Goal: Task Accomplishment & Management: Complete application form

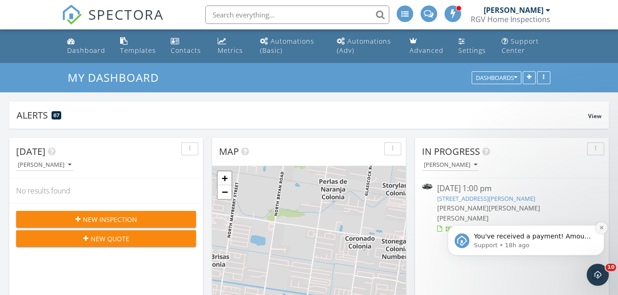
click at [601, 229] on icon "Dismiss notification" at bounding box center [601, 227] width 5 height 5
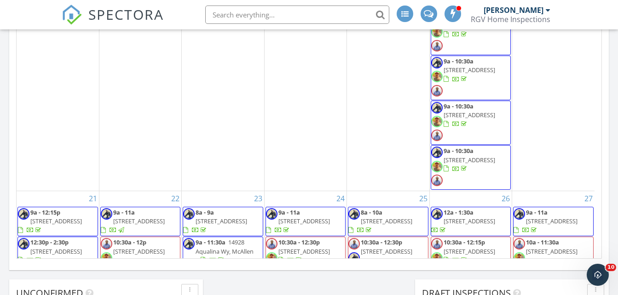
scroll to position [931, 0]
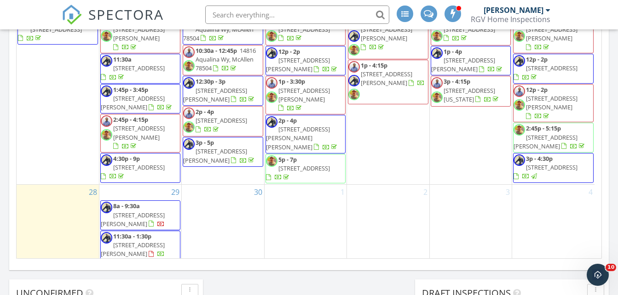
click at [125, 185] on div "29 8a - 9:30a 3548 Hidalgo Circle, Brownsville 78520 11:30a - 1:30p 4397 Palma …" at bounding box center [140, 238] width 82 height 107
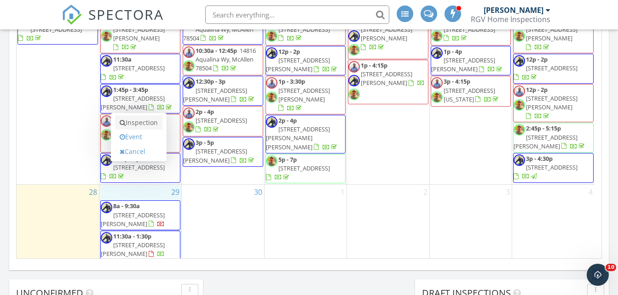
click at [137, 122] on link "Inspection" at bounding box center [138, 122] width 47 height 15
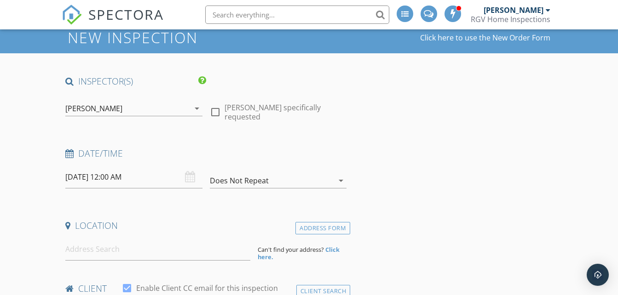
scroll to position [92, 0]
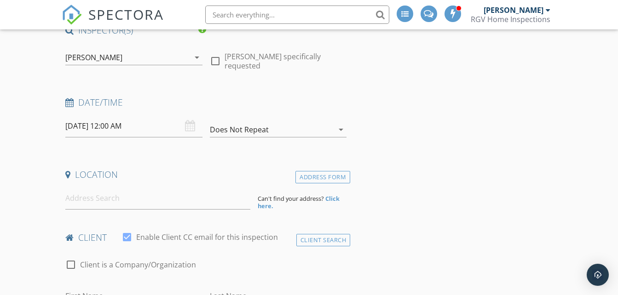
click at [120, 55] on div "[PERSON_NAME]" at bounding box center [93, 57] width 57 height 8
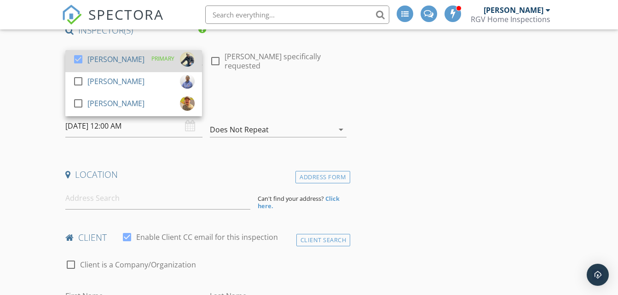
click at [119, 60] on div "check_box Donnie Quintanilla" at bounding box center [109, 61] width 72 height 18
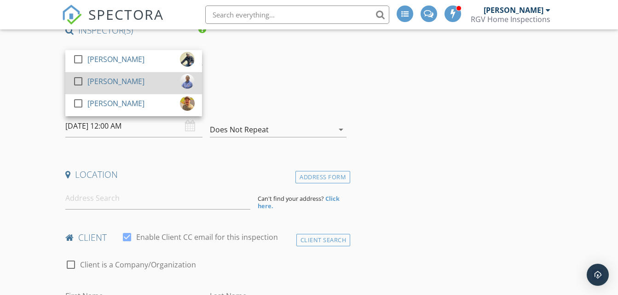
click at [112, 84] on div "[PERSON_NAME]" at bounding box center [115, 81] width 57 height 15
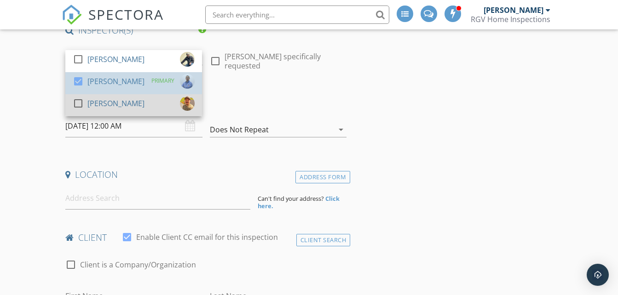
click at [107, 96] on div "[PERSON_NAME]" at bounding box center [115, 103] width 57 height 15
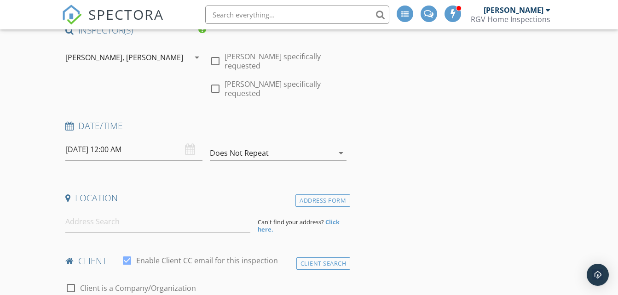
scroll to position [184, 0]
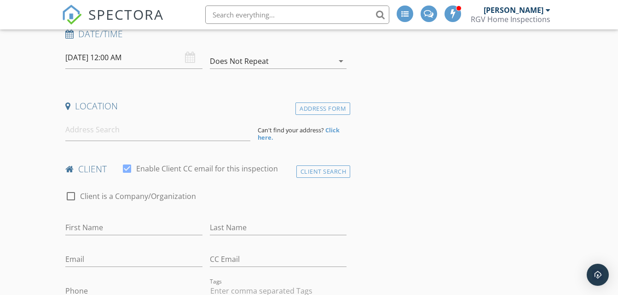
click at [120, 66] on input "09/29/2025 12:00 AM" at bounding box center [133, 57] width 137 height 23
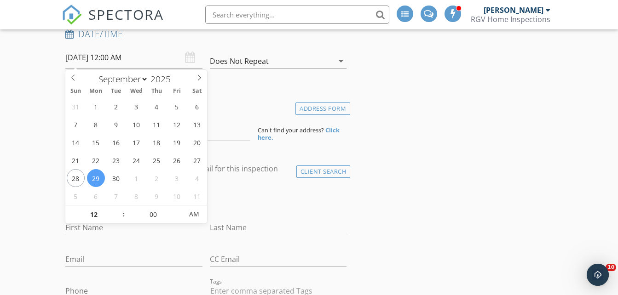
scroll to position [0, 0]
click at [99, 214] on input "12" at bounding box center [93, 215] width 57 height 18
type input "10"
type input "09/29/2025 10:00 AM"
type input "30"
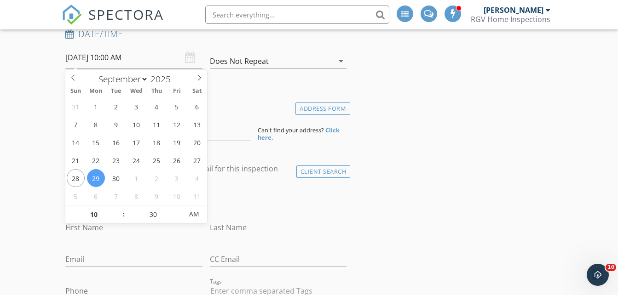
type input "09/29/2025 10:30 AM"
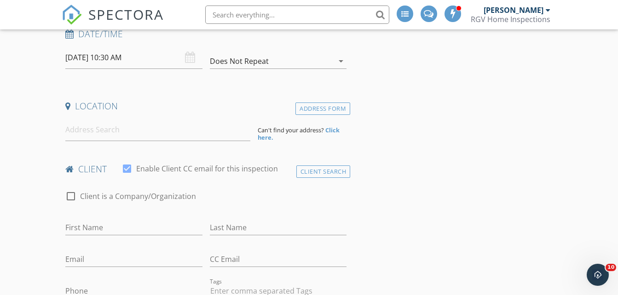
click at [86, 136] on input at bounding box center [157, 130] width 185 height 23
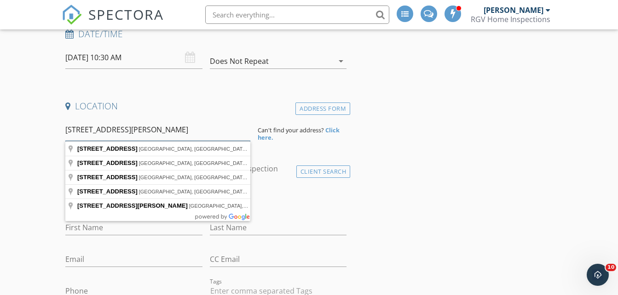
type input "3601 Vanessa Lane"
click at [331, 129] on strong "Click here." at bounding box center [299, 134] width 82 height 16
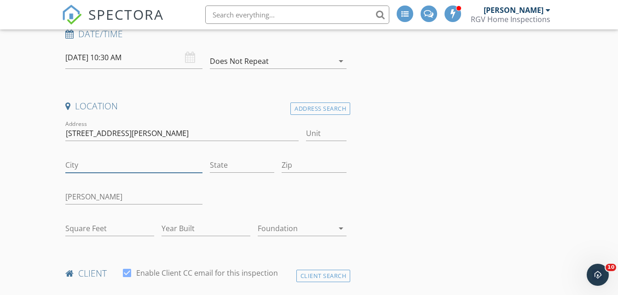
click at [100, 164] on input "City" at bounding box center [133, 165] width 137 height 15
type input "Weslaco"
type input "[GEOGRAPHIC_DATA]"
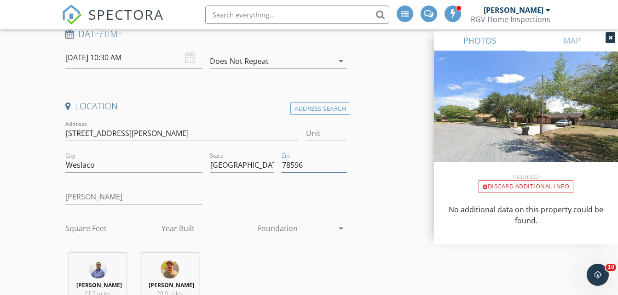
type input "78596"
click at [97, 225] on input "Square Feet" at bounding box center [109, 228] width 89 height 15
type input "1045"
click at [175, 235] on input "Year Built" at bounding box center [205, 228] width 89 height 15
type input "2025"
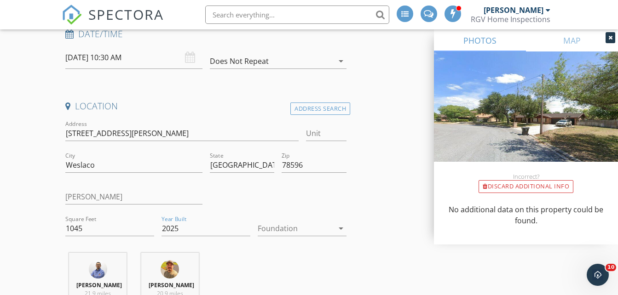
click at [307, 235] on div at bounding box center [296, 228] width 76 height 15
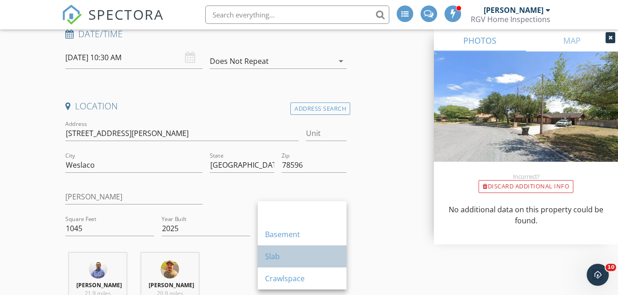
click at [295, 266] on div "Slab" at bounding box center [302, 257] width 74 height 22
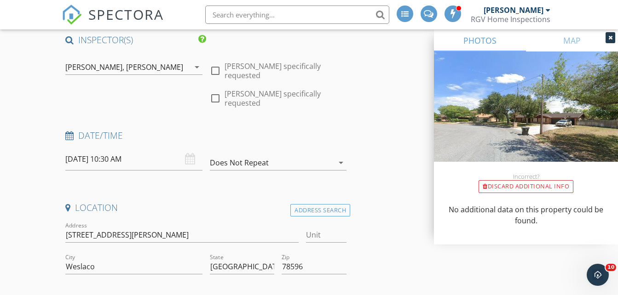
scroll to position [92, 0]
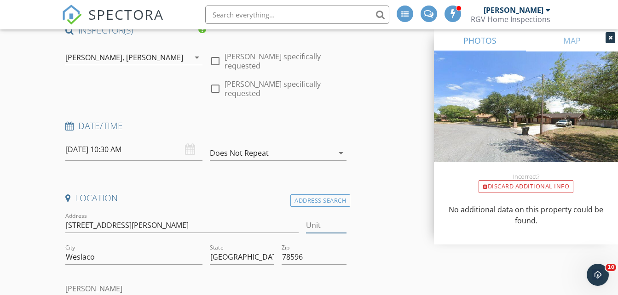
click at [334, 228] on input "Unit" at bounding box center [326, 225] width 40 height 15
type input "4"
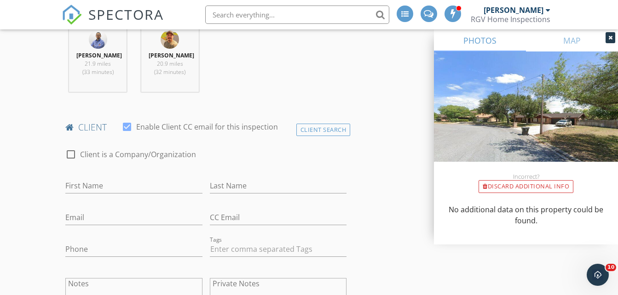
scroll to position [460, 0]
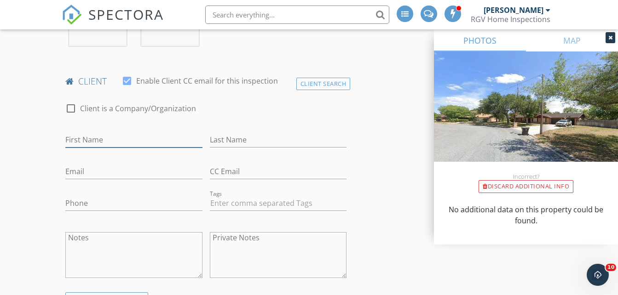
click at [92, 147] on input "First Name" at bounding box center [133, 139] width 137 height 15
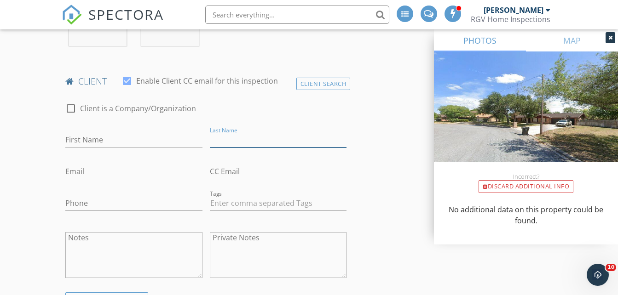
click at [254, 148] on input "Last Name" at bounding box center [278, 139] width 137 height 15
type input "Torres"
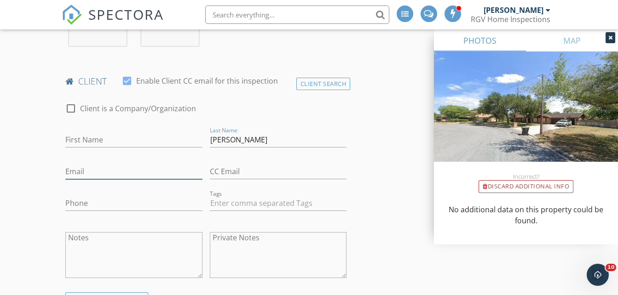
click at [99, 179] on input "Email" at bounding box center [133, 171] width 137 height 15
type input "retorres22@outlook.com"
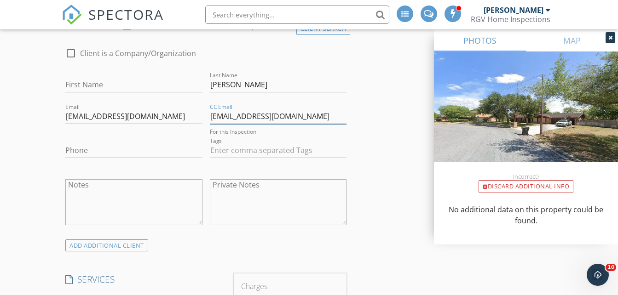
scroll to position [552, 0]
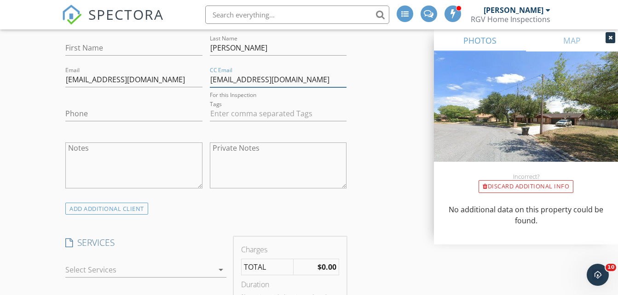
type input "ajbt07@outlook.com"
click at [80, 121] on input "Phone" at bounding box center [133, 113] width 137 height 15
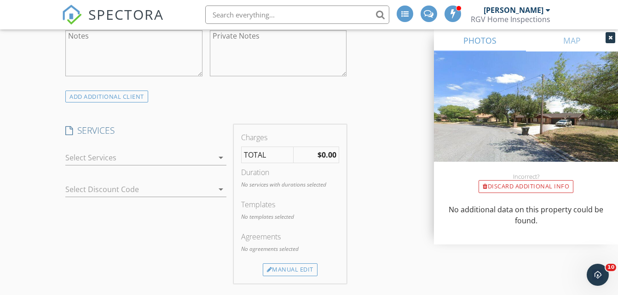
scroll to position [690, 0]
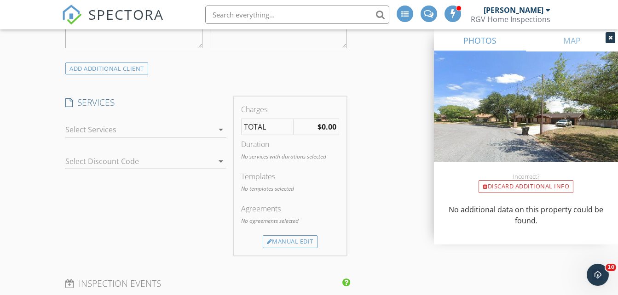
type input "956-369-7215"
click at [113, 134] on div at bounding box center [139, 129] width 148 height 15
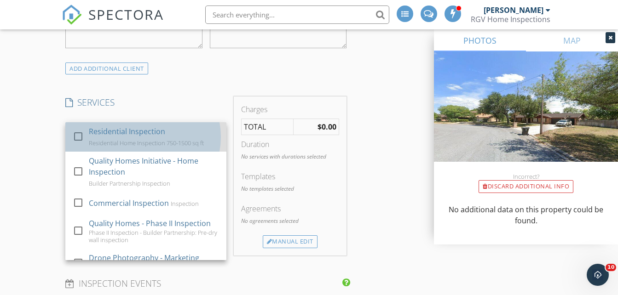
click at [113, 136] on div "Residential Inspection" at bounding box center [127, 131] width 76 height 11
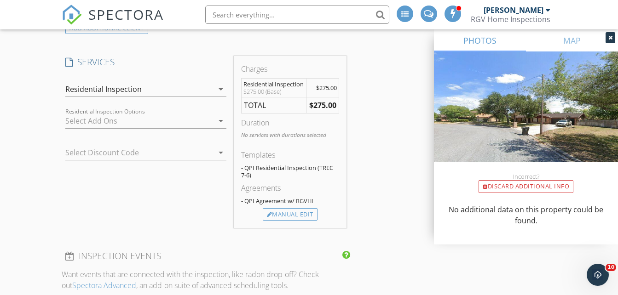
scroll to position [782, 0]
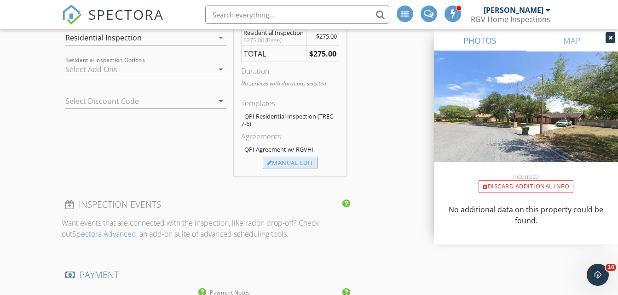
click at [304, 170] on div "Manual Edit" at bounding box center [290, 163] width 55 height 13
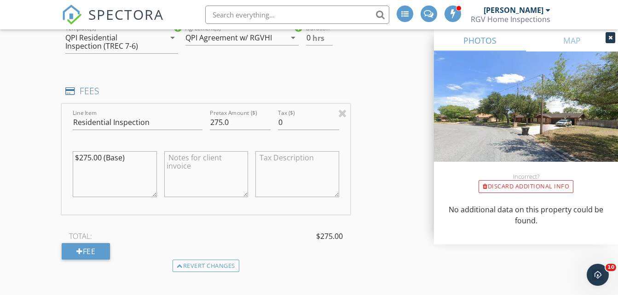
scroll to position [736, 0]
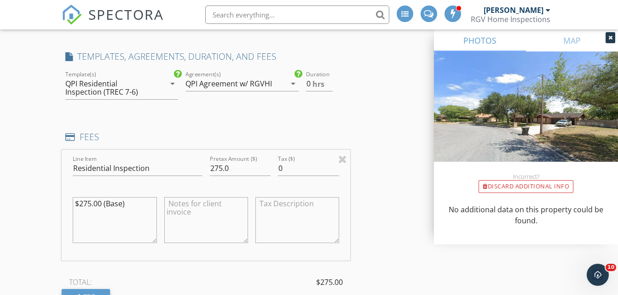
click at [154, 92] on div "QPI Residential Inspection (TREC 7-6)" at bounding box center [110, 88] width 90 height 17
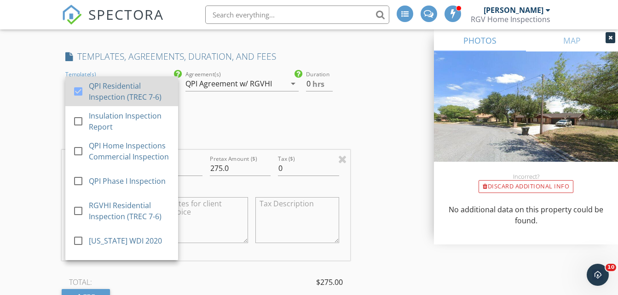
click at [131, 95] on div "QPI Residential Inspection (TREC 7-6)" at bounding box center [130, 91] width 82 height 22
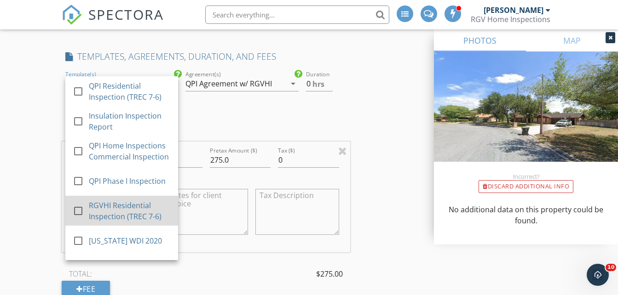
click at [100, 222] on div "RGVHI Residential Inspection (TREC 7-6)" at bounding box center [130, 211] width 82 height 22
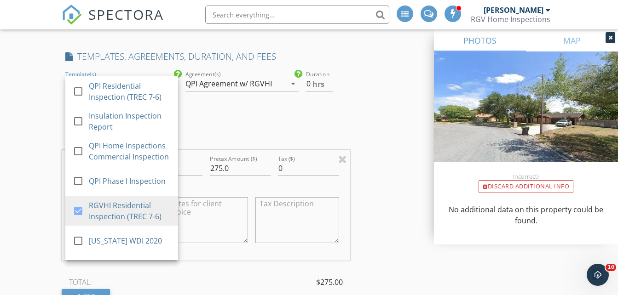
click at [216, 88] on div "QPI Agreement w/ RGVHI" at bounding box center [228, 84] width 86 height 8
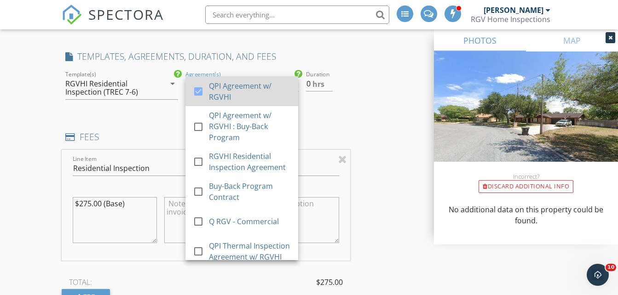
click at [215, 95] on div "QPI Agreement w/ RGVHI" at bounding box center [250, 91] width 82 height 22
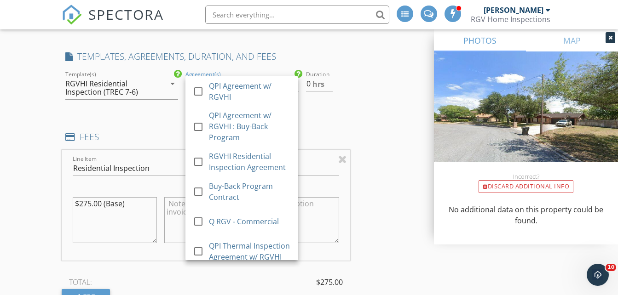
drag, startPoint x: 223, startPoint y: 176, endPoint x: 311, endPoint y: 127, distance: 100.9
click at [223, 173] on div "RGVHI Residential Inspection Agreement" at bounding box center [250, 162] width 82 height 22
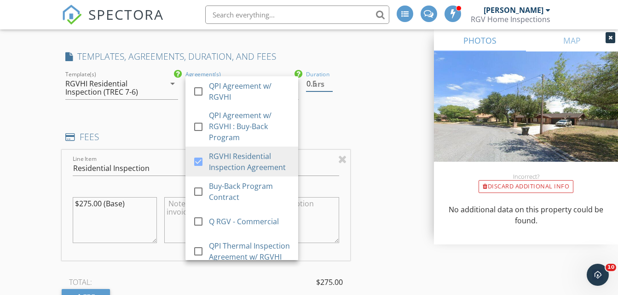
click at [331, 89] on input "0.5" at bounding box center [319, 83] width 27 height 15
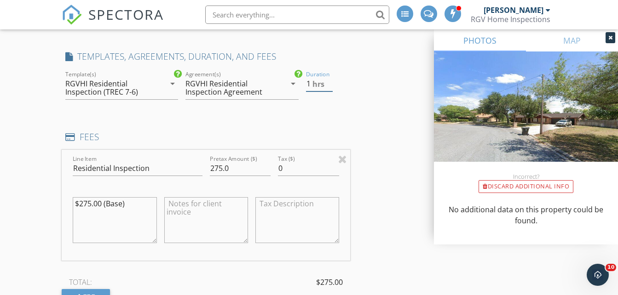
type input "1"
click at [329, 87] on input "1" at bounding box center [319, 83] width 27 height 15
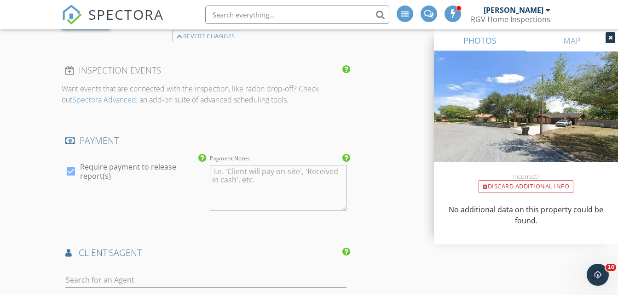
scroll to position [1104, 0]
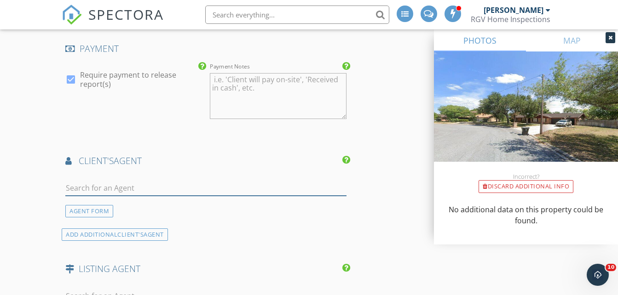
click at [107, 195] on input "text" at bounding box center [205, 188] width 281 height 15
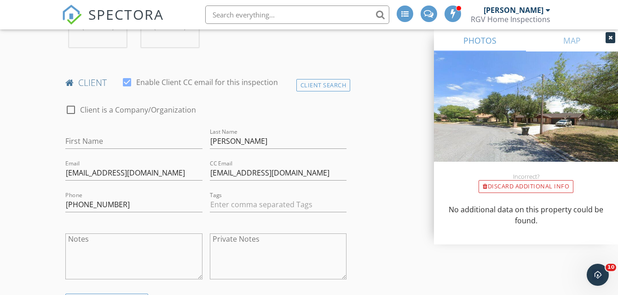
scroll to position [414, 0]
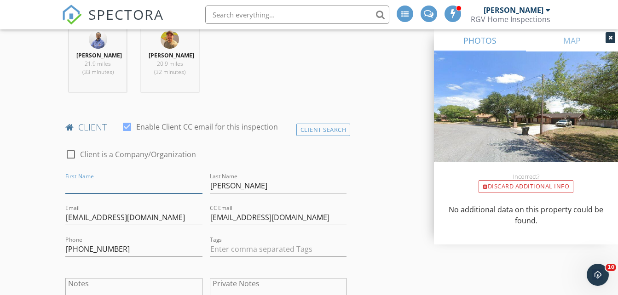
click at [91, 194] on input "First Name" at bounding box center [133, 185] width 137 height 15
type input "Rebecca"
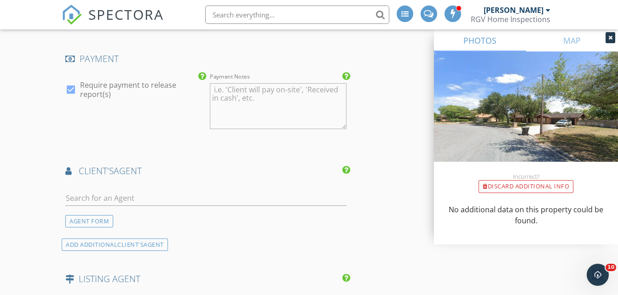
scroll to position [1104, 0]
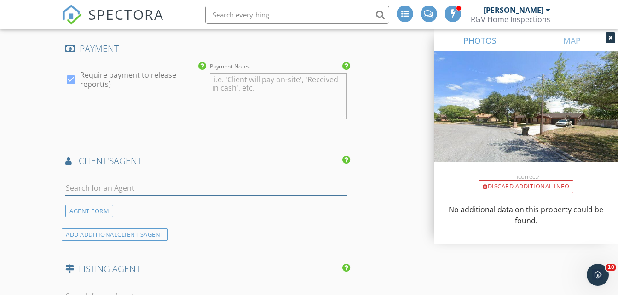
click at [122, 196] on input "text" at bounding box center [205, 188] width 281 height 15
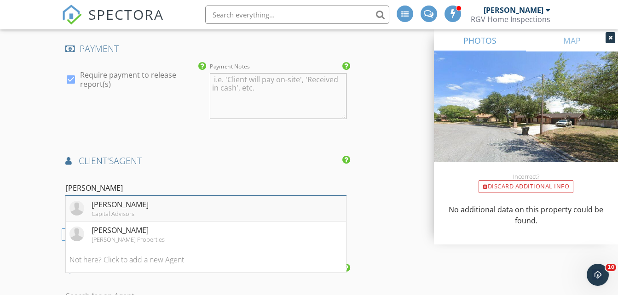
type input "varela"
click at [132, 218] on div "Capital Advisors" at bounding box center [120, 213] width 57 height 7
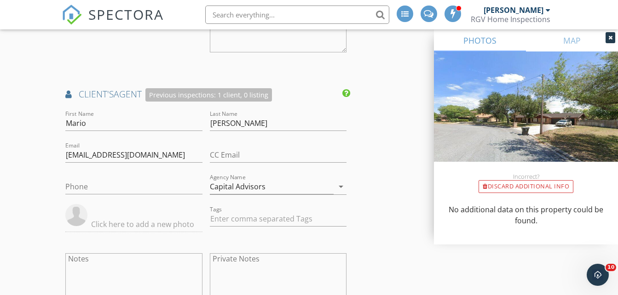
scroll to position [1196, 0]
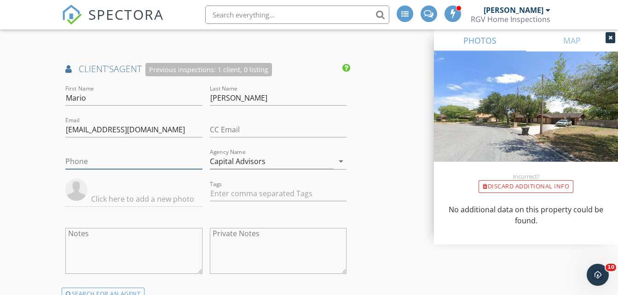
click at [92, 169] on input "Phone" at bounding box center [133, 161] width 137 height 15
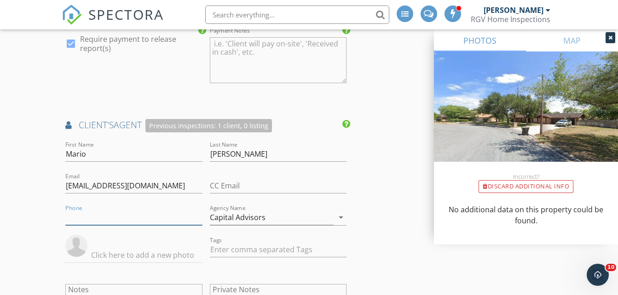
scroll to position [1186, 0]
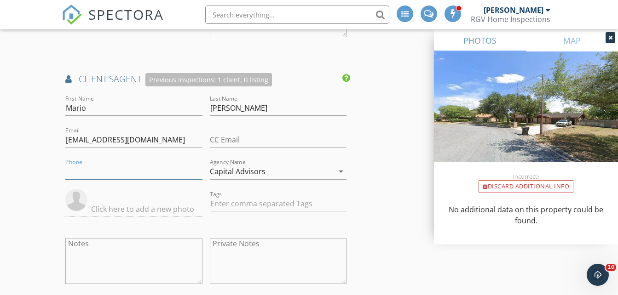
click at [79, 179] on input "Phone" at bounding box center [133, 171] width 137 height 15
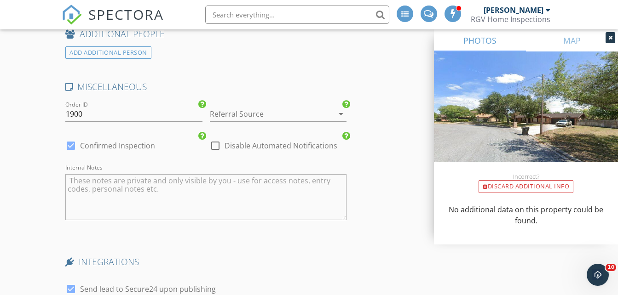
scroll to position [1879, 0]
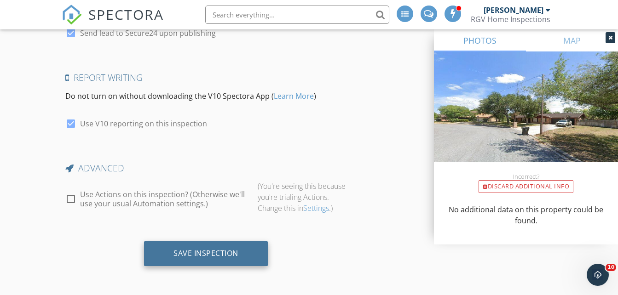
type input "956-884-6764"
click at [204, 249] on div "Save Inspection" at bounding box center [205, 253] width 65 height 9
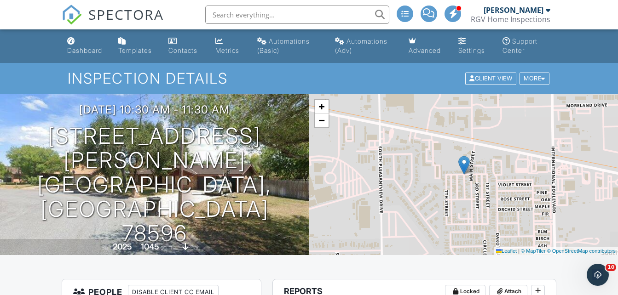
click at [109, 16] on span "SPECTORA" at bounding box center [125, 14] width 75 height 19
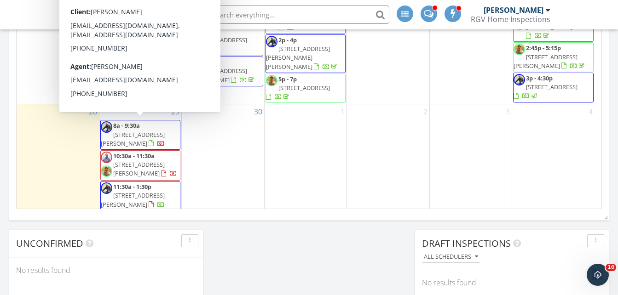
scroll to position [598, 0]
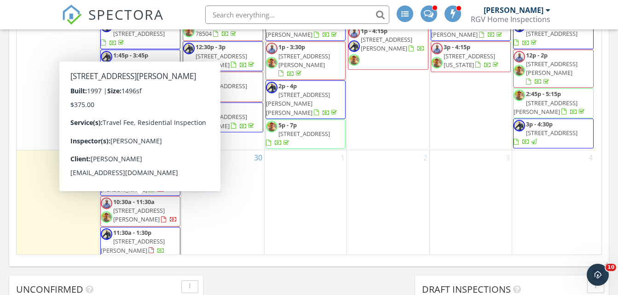
click at [132, 237] on span "4397 Palma Blanca Dr, Brownsville 78521" at bounding box center [133, 245] width 64 height 17
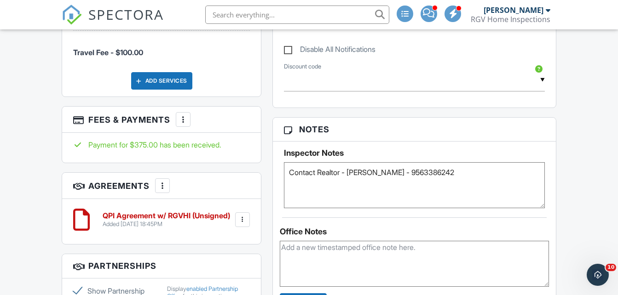
click at [454, 170] on textarea "Contact Realtor - [PERSON_NAME] - 9563386242" at bounding box center [414, 185] width 261 height 46
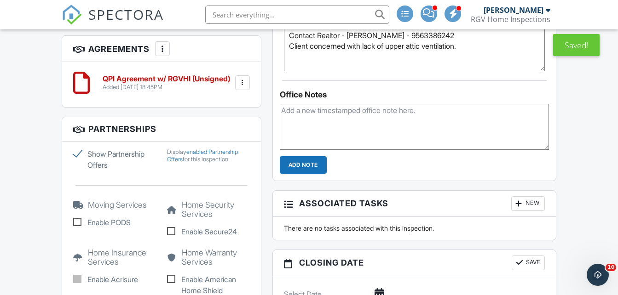
scroll to position [763, 0]
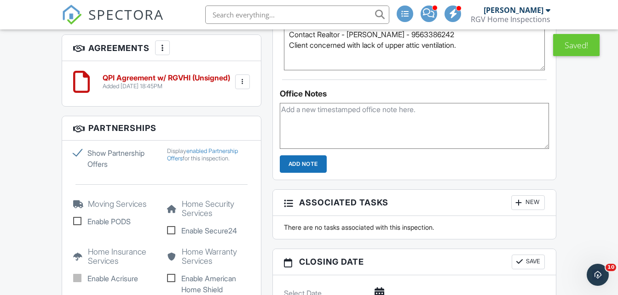
type textarea "Contact Realtor - [PERSON_NAME] - 9563386242 Client concerned with lack of uppe…"
click at [308, 166] on input "Add Note" at bounding box center [303, 163] width 47 height 17
